Goal: Find specific page/section: Find specific page/section

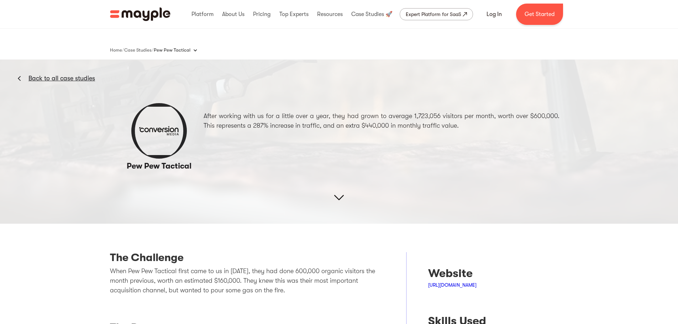
drag, startPoint x: 155, startPoint y: 10, endPoint x: 169, endPoint y: 15, distance: 14.5
click at [155, 10] on img "home" at bounding box center [140, 14] width 61 height 14
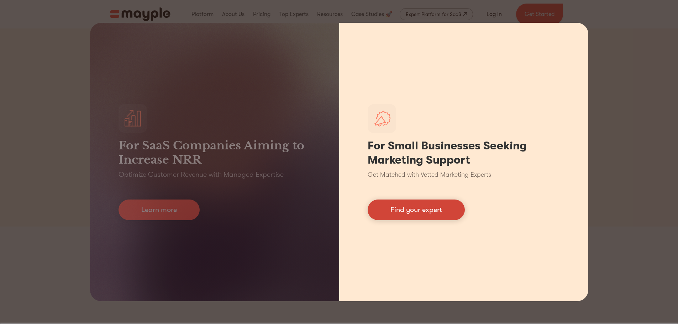
click at [449, 208] on link "Find your expert" at bounding box center [416, 210] width 97 height 21
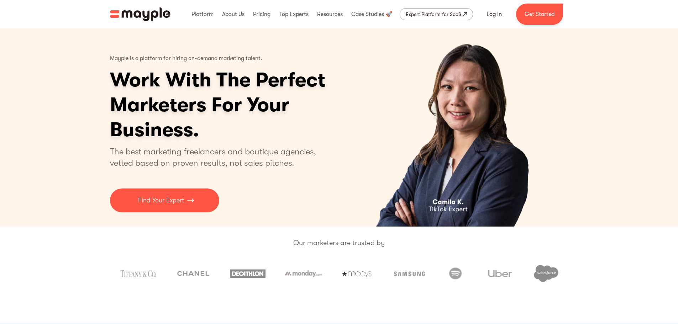
scroll to position [249, 0]
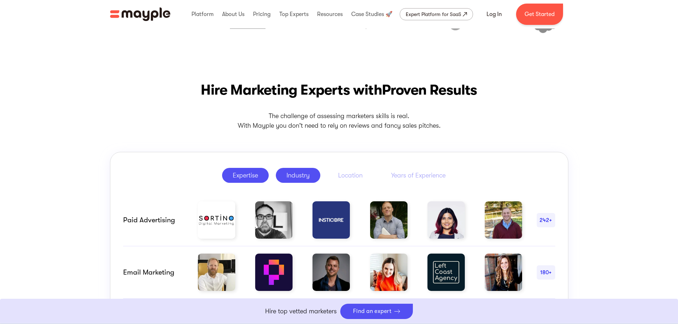
click at [300, 178] on div "Industry" at bounding box center [298, 175] width 23 height 9
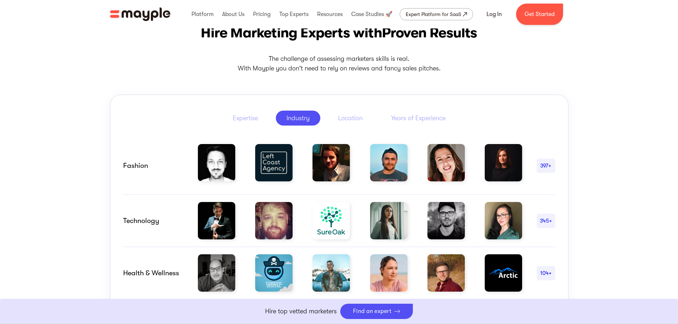
scroll to position [320, 0]
